Goal: Task Accomplishment & Management: Manage account settings

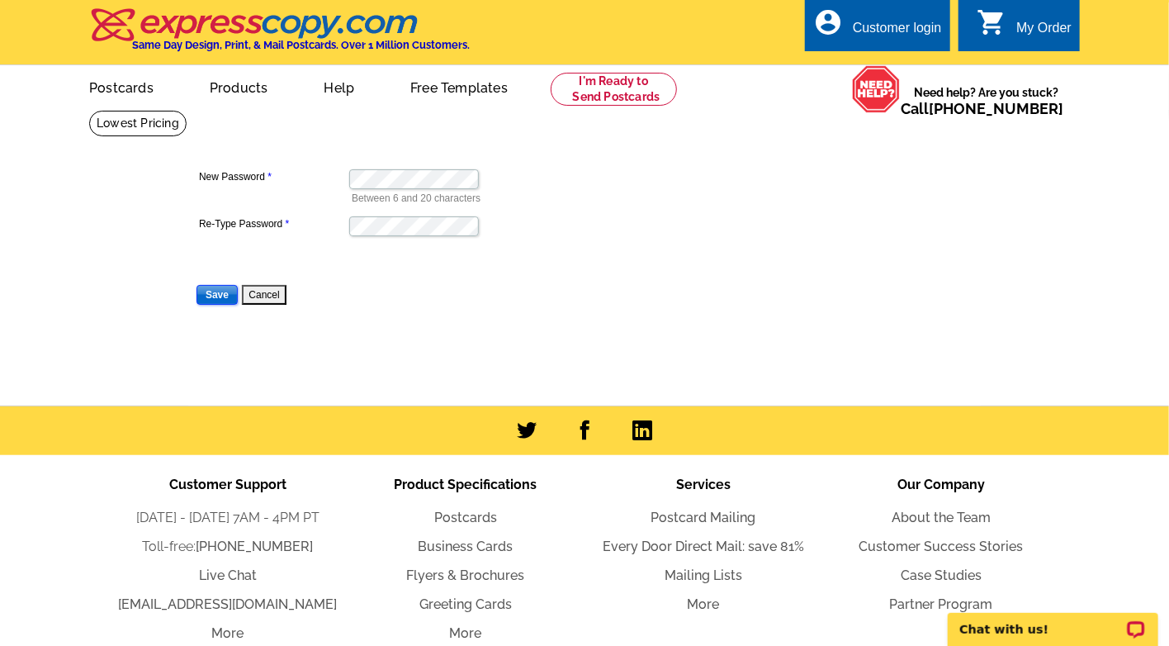
click at [213, 298] on input "Save" at bounding box center [217, 295] width 41 height 20
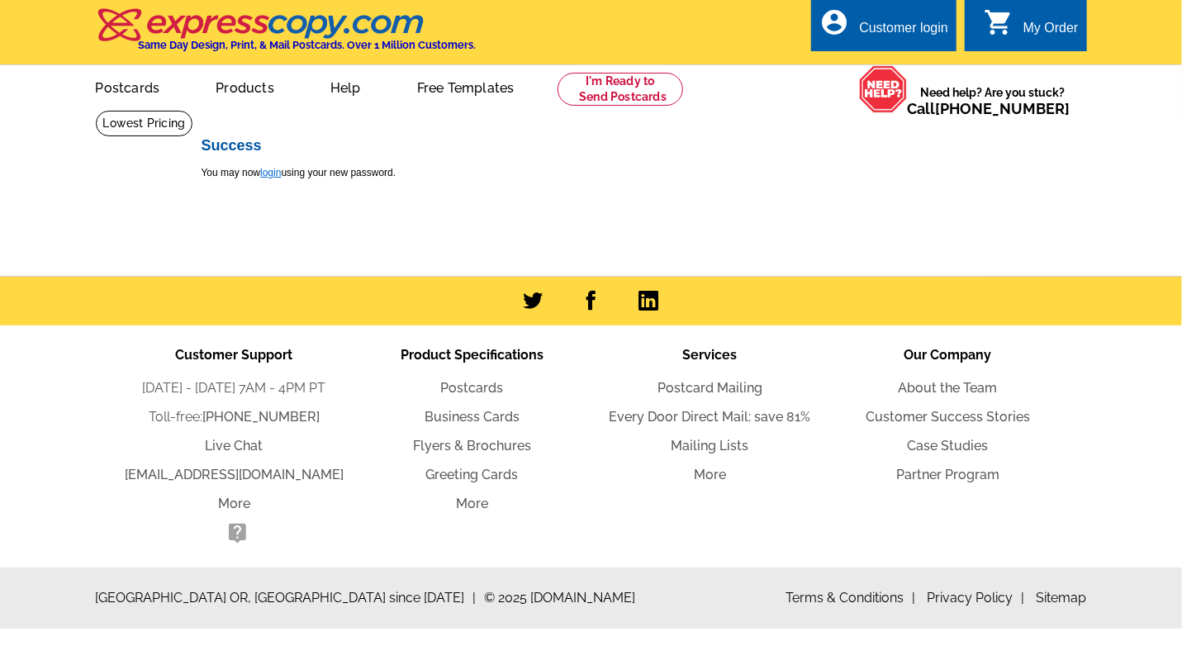
click at [270, 173] on link "login" at bounding box center [270, 173] width 21 height 12
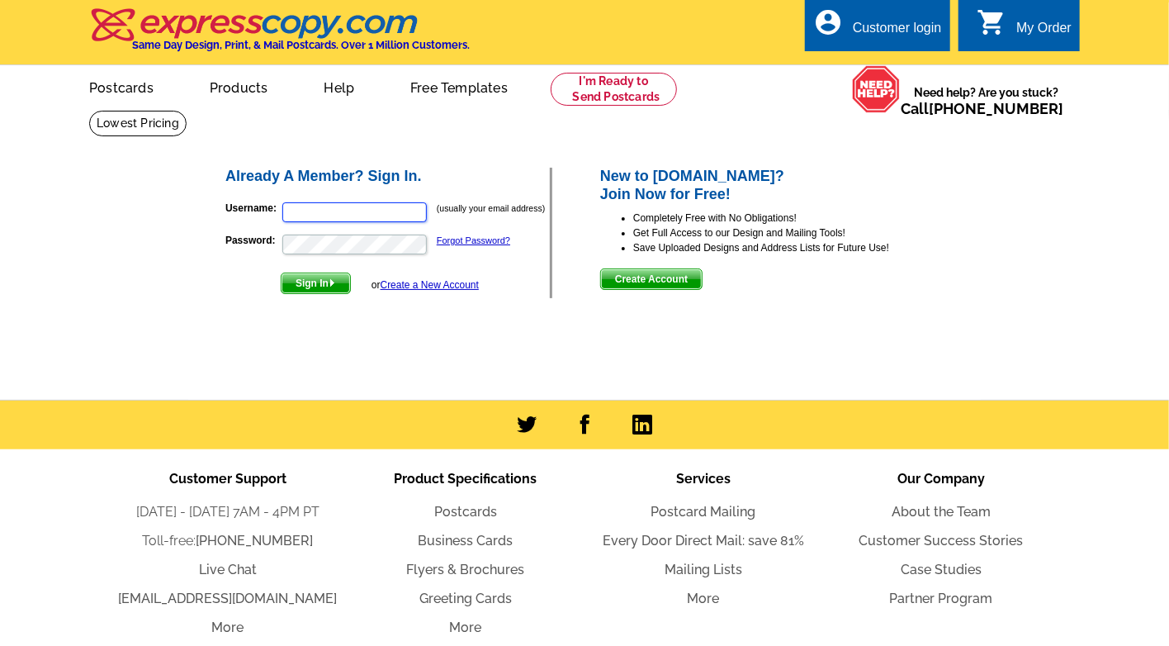
type input "[EMAIL_ADDRESS][DOMAIN_NAME]"
click at [334, 290] on span "Sign In" at bounding box center [316, 283] width 69 height 20
